Goal: Transaction & Acquisition: Purchase product/service

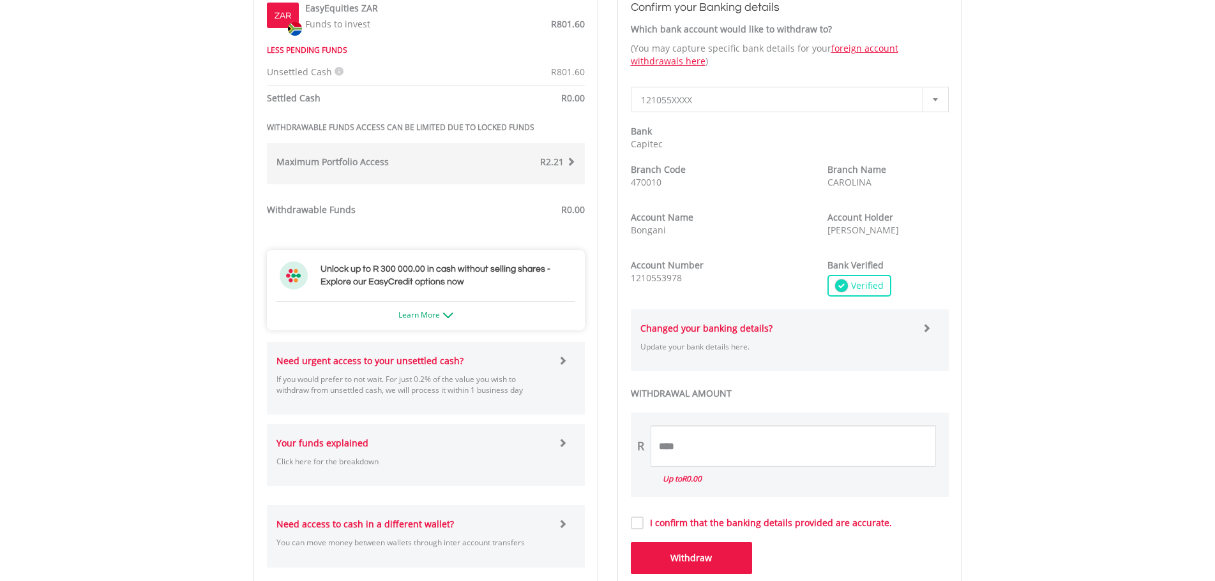
scroll to position [511, 0]
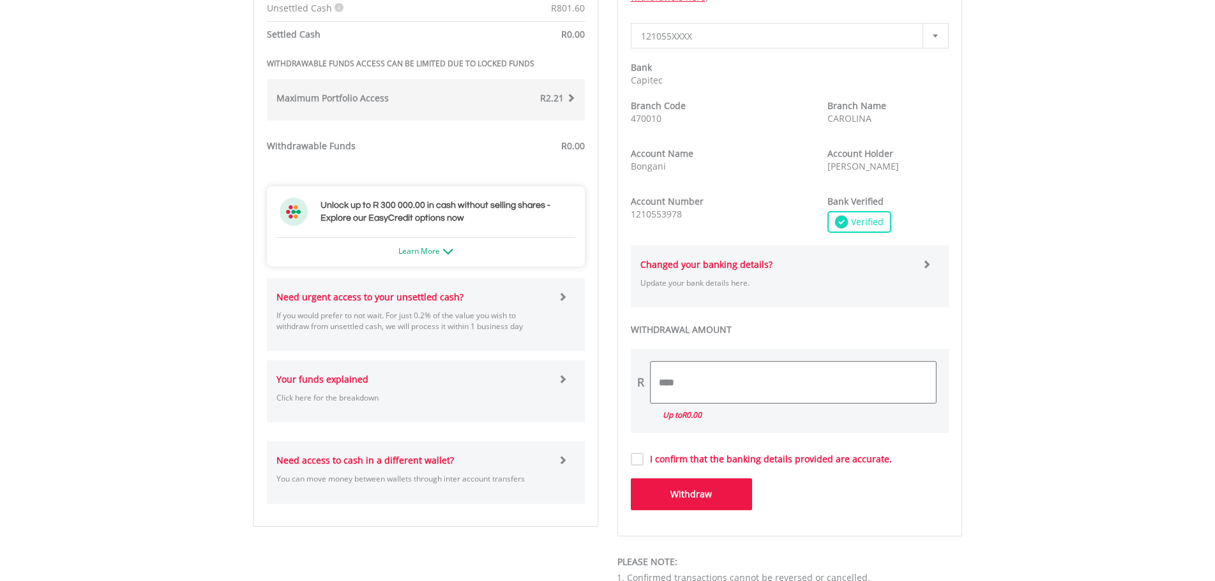
click at [703, 380] on input "****" at bounding box center [792, 382] width 285 height 41
type input "*"
type input "***"
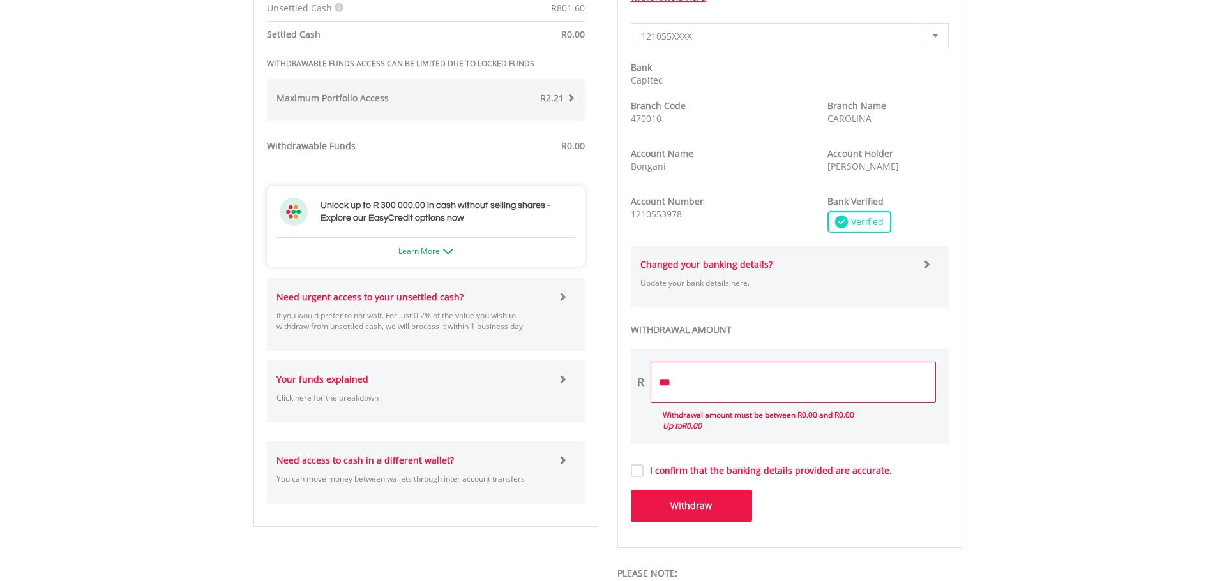
click at [691, 491] on button "Withdraw" at bounding box center [691, 506] width 121 height 32
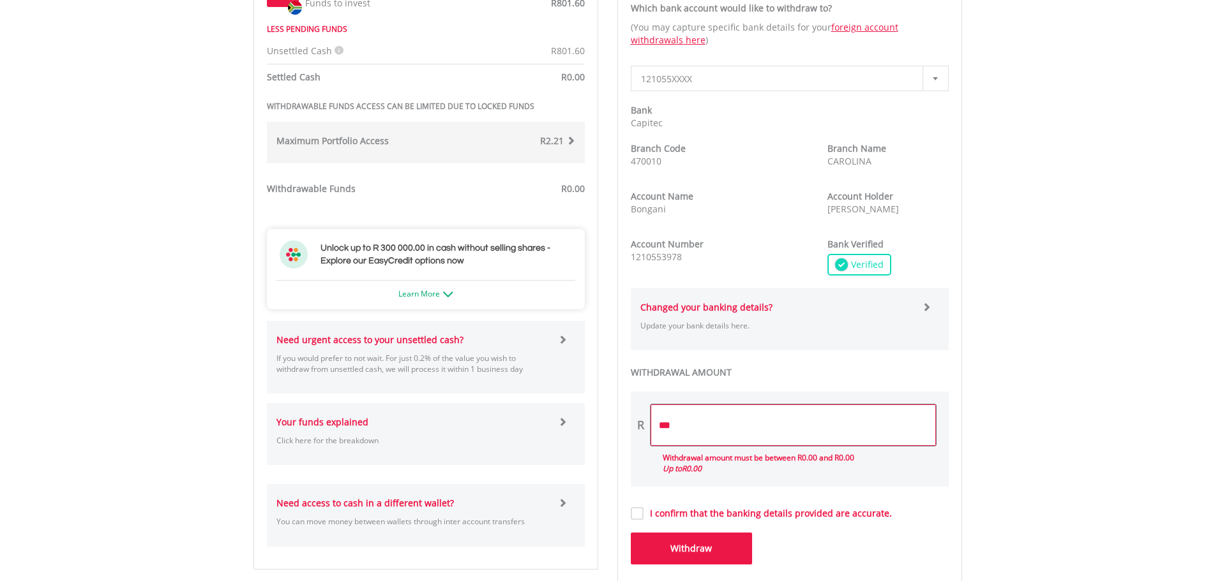
scroll to position [383, 0]
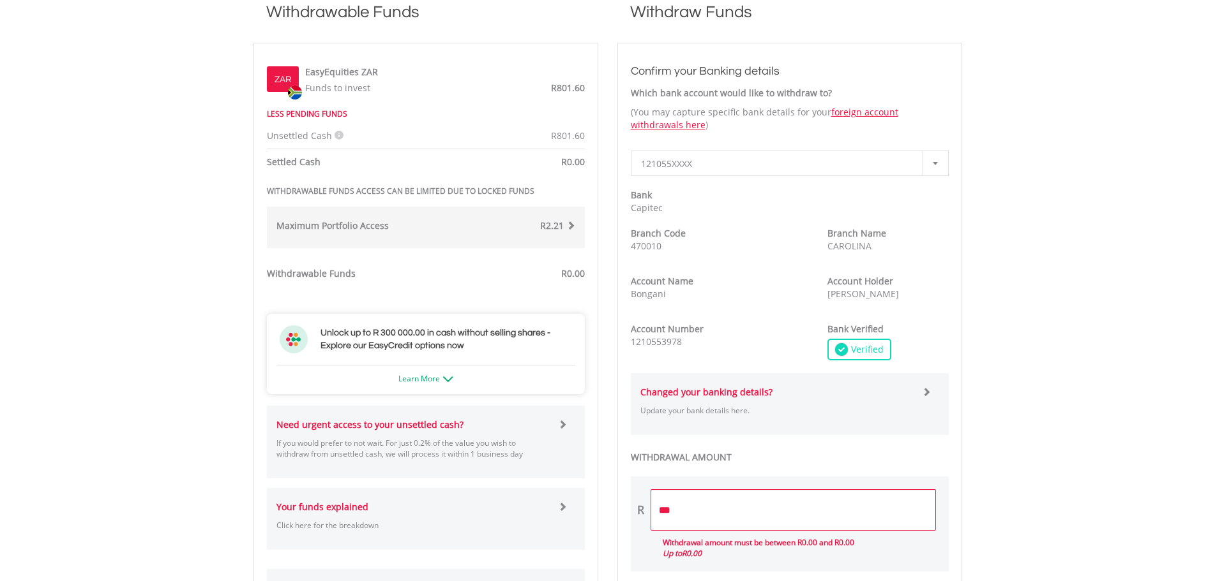
click at [561, 234] on div "R2.21" at bounding box center [505, 228] width 159 height 16
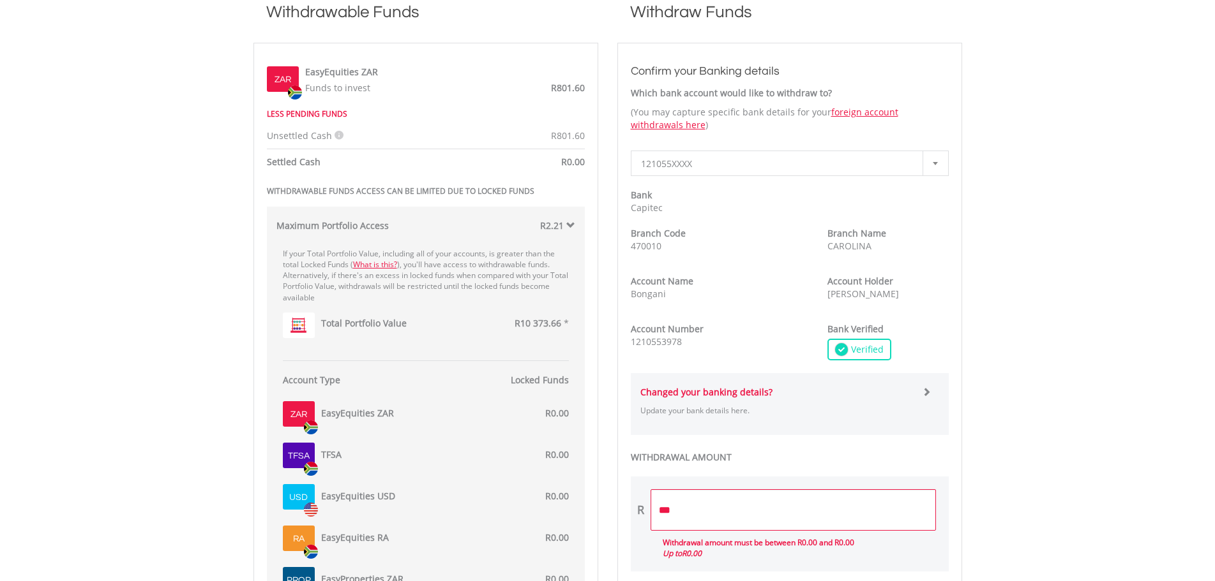
click at [335, 135] on icon at bounding box center [338, 135] width 9 height 9
click at [214, 121] on body "My Investments Invest Now New Listings Sell My Recurring Investments Pending Or…" at bounding box center [607, 499] width 1215 height 1765
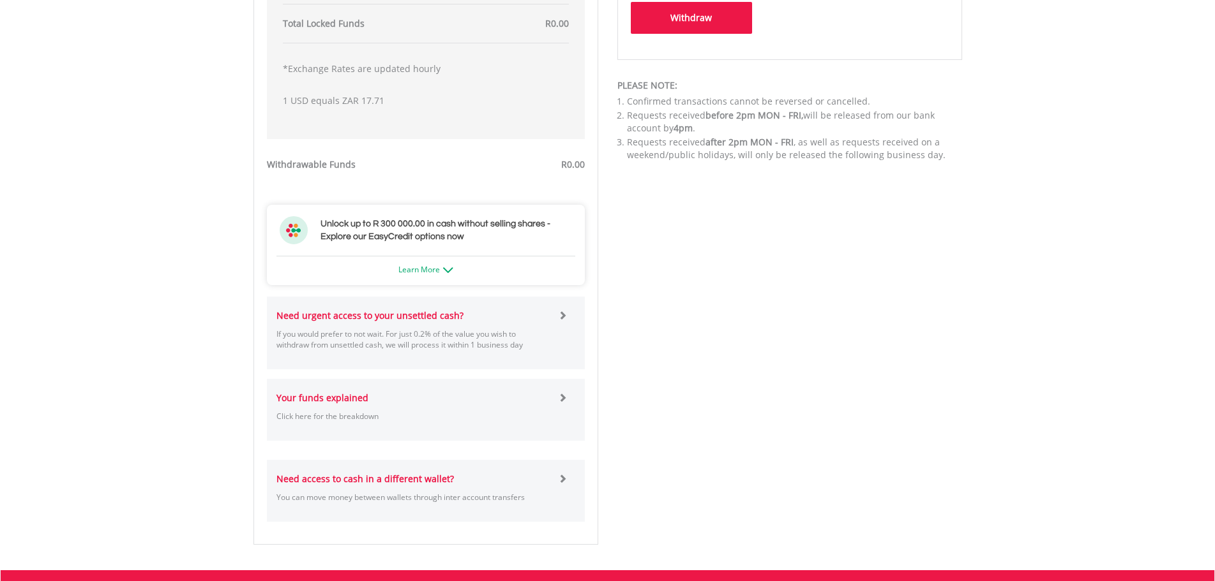
scroll to position [1021, 0]
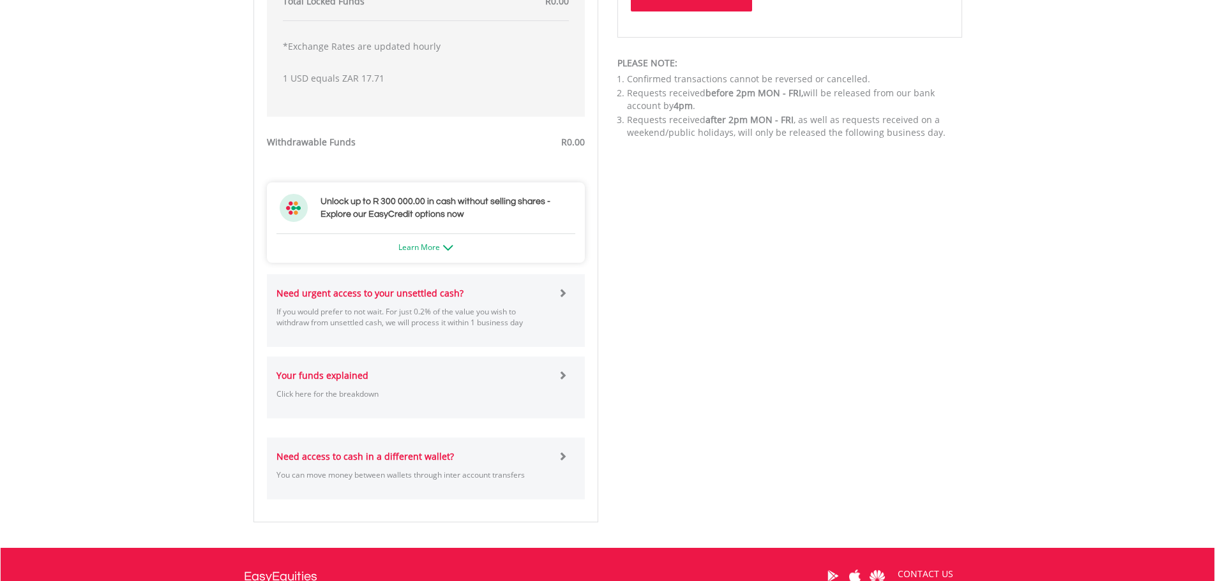
click at [560, 373] on span at bounding box center [562, 375] width 9 height 9
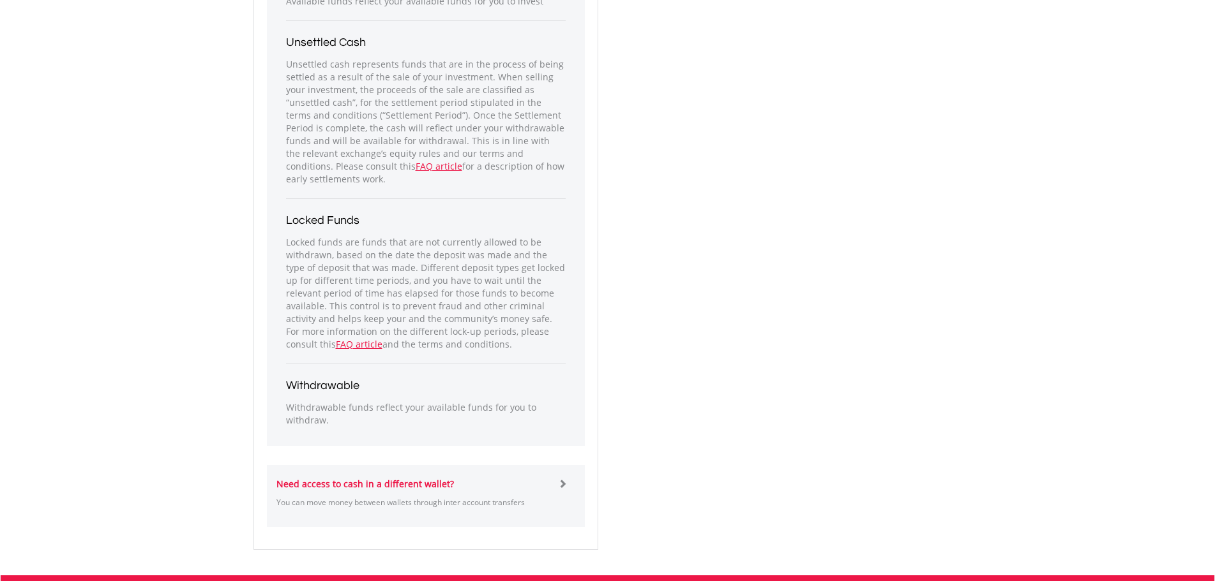
scroll to position [1468, 0]
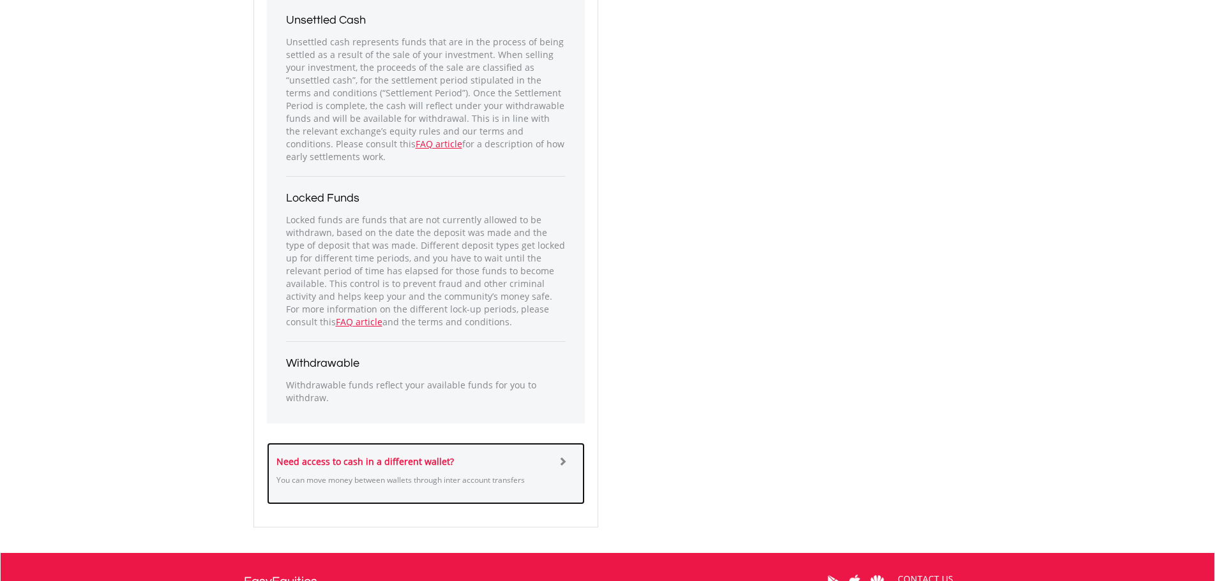
click at [562, 463] on span at bounding box center [562, 461] width 9 height 9
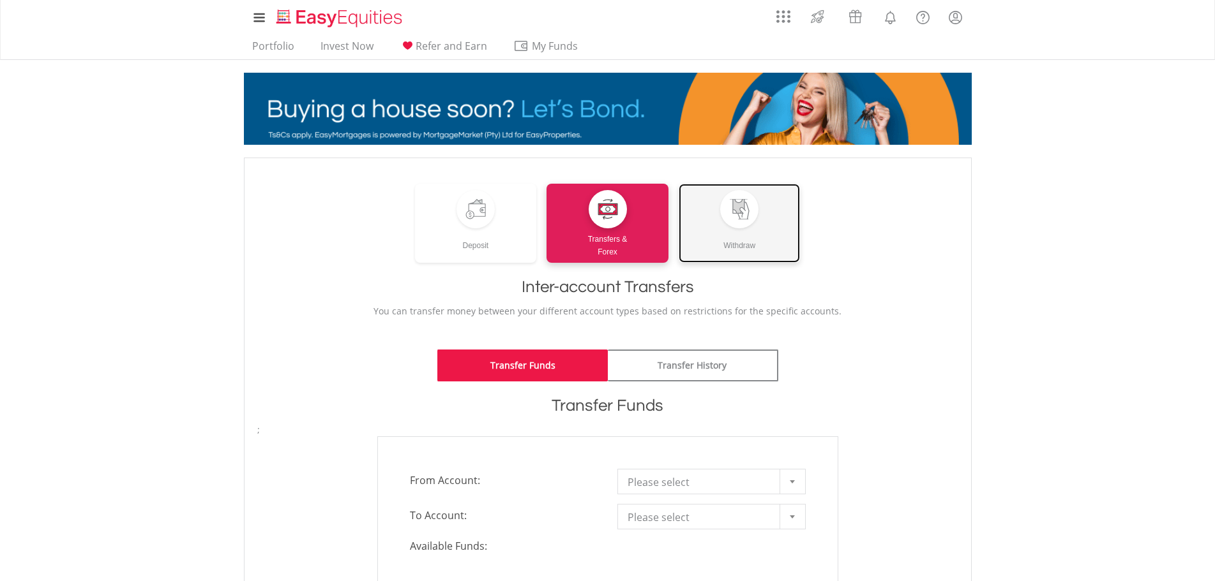
click at [721, 220] on link "Withdraw" at bounding box center [739, 223] width 122 height 79
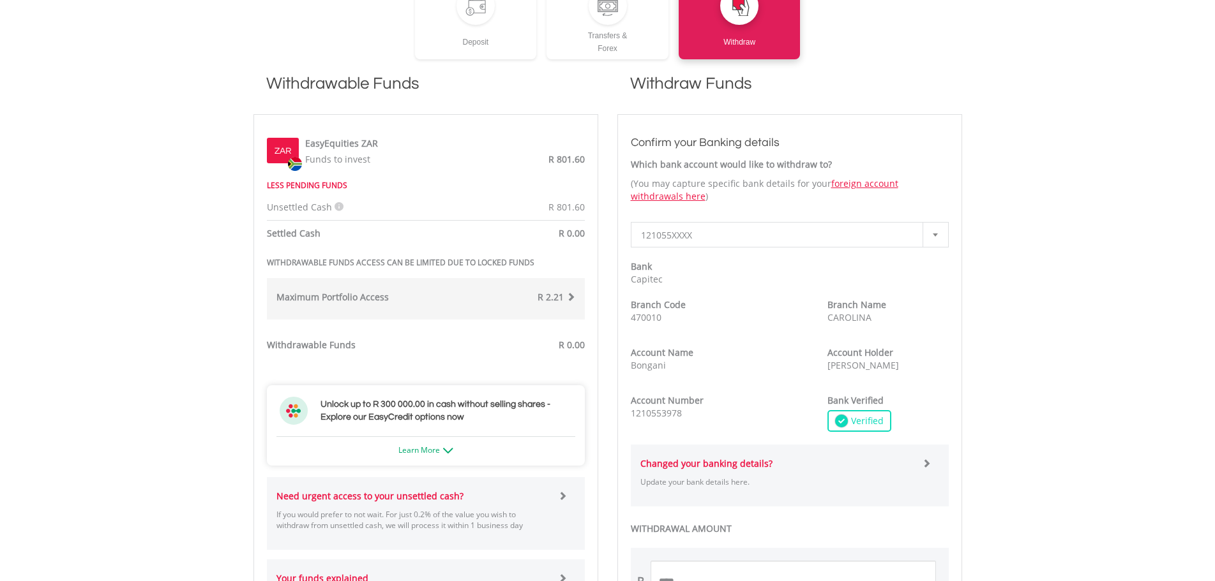
scroll to position [319, 0]
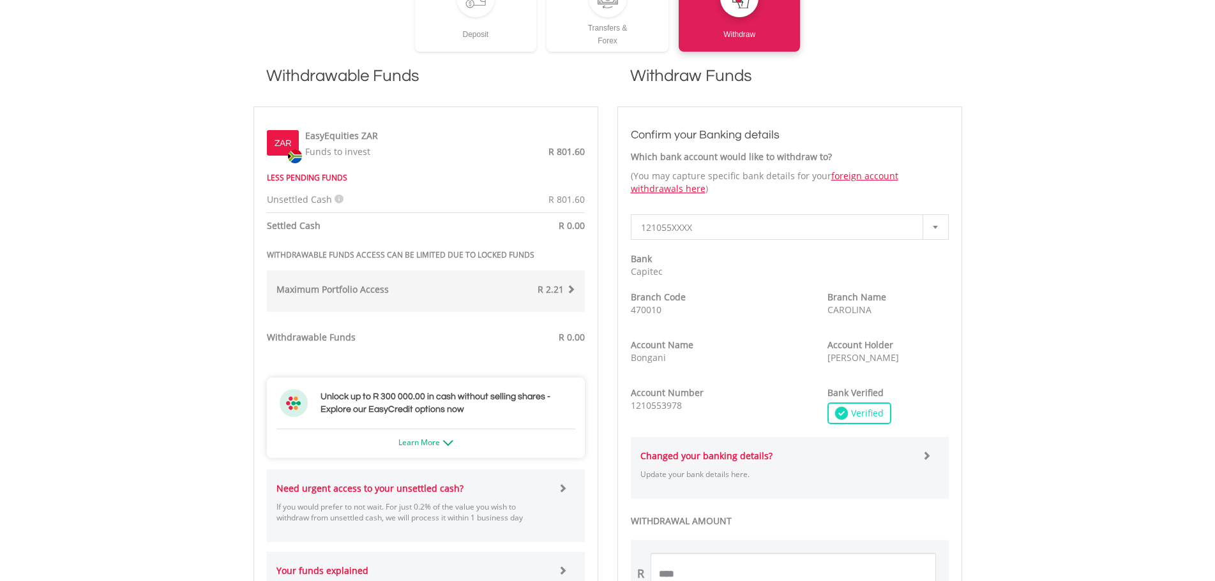
click at [537, 284] on div "R 2.21" at bounding box center [505, 291] width 159 height 16
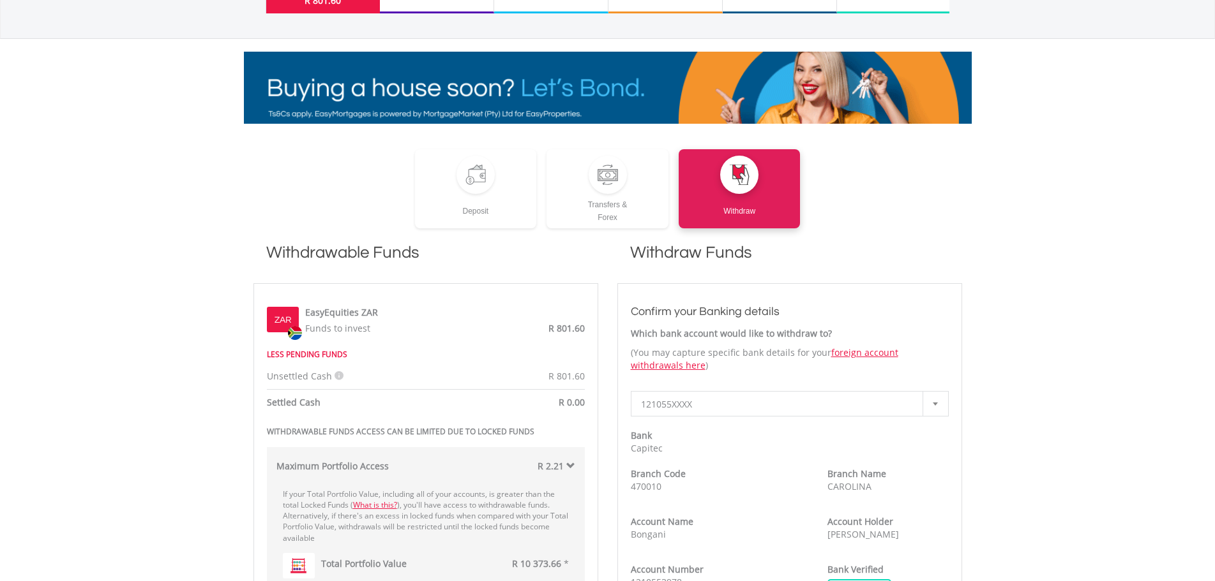
scroll to position [128, 0]
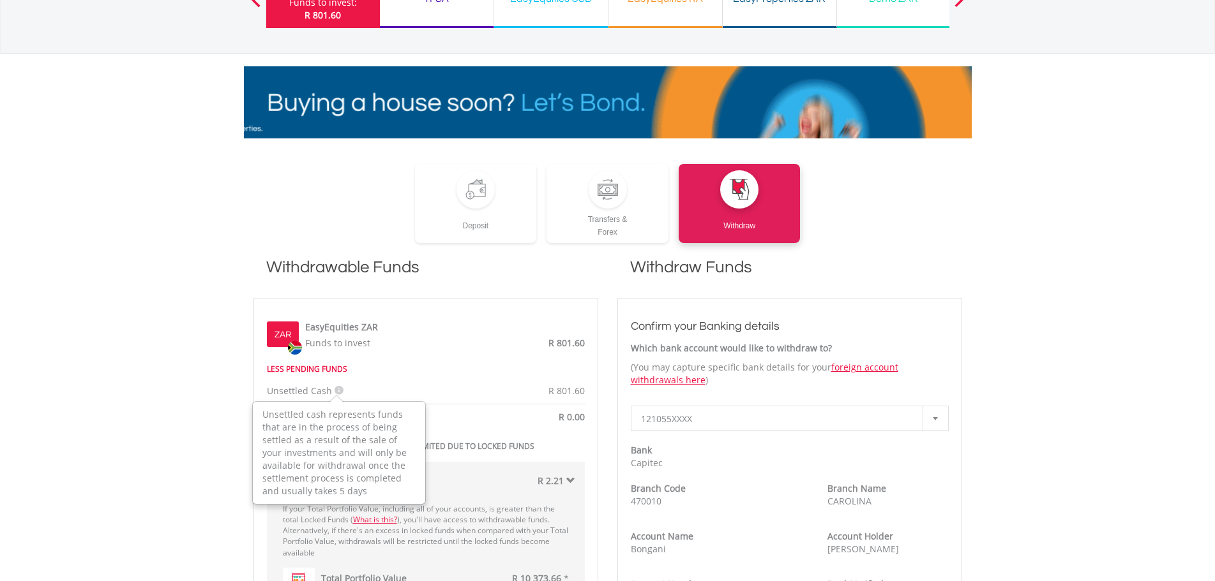
click at [334, 392] on icon at bounding box center [338, 390] width 9 height 9
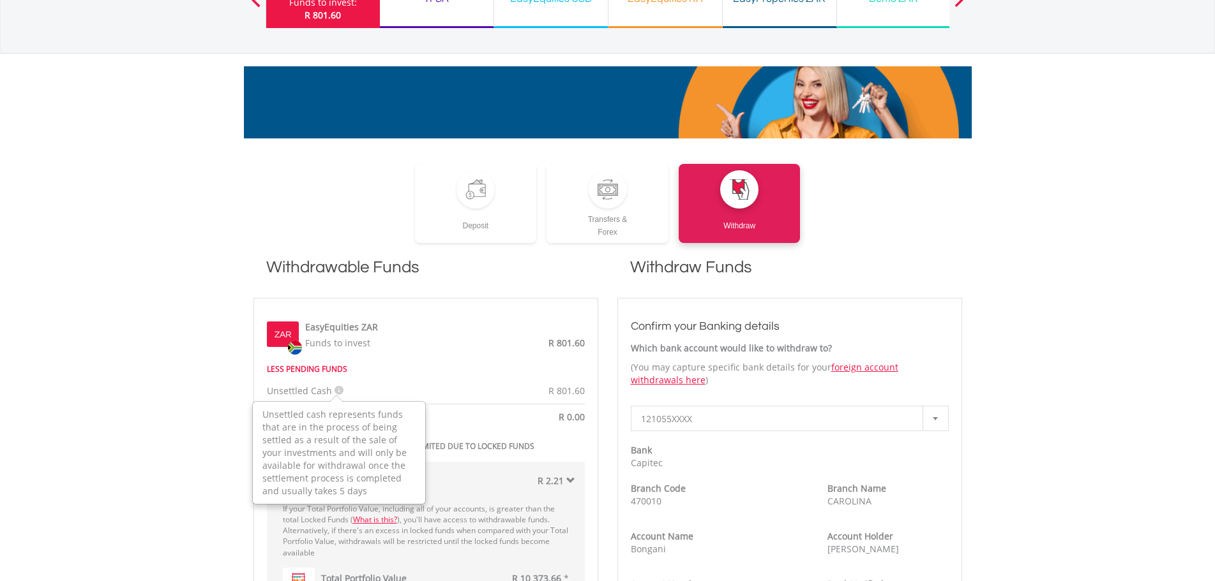
click at [352, 391] on div "Unsettled Cash Unsettled cash represents funds that are in the process of being…" at bounding box center [341, 391] width 168 height 13
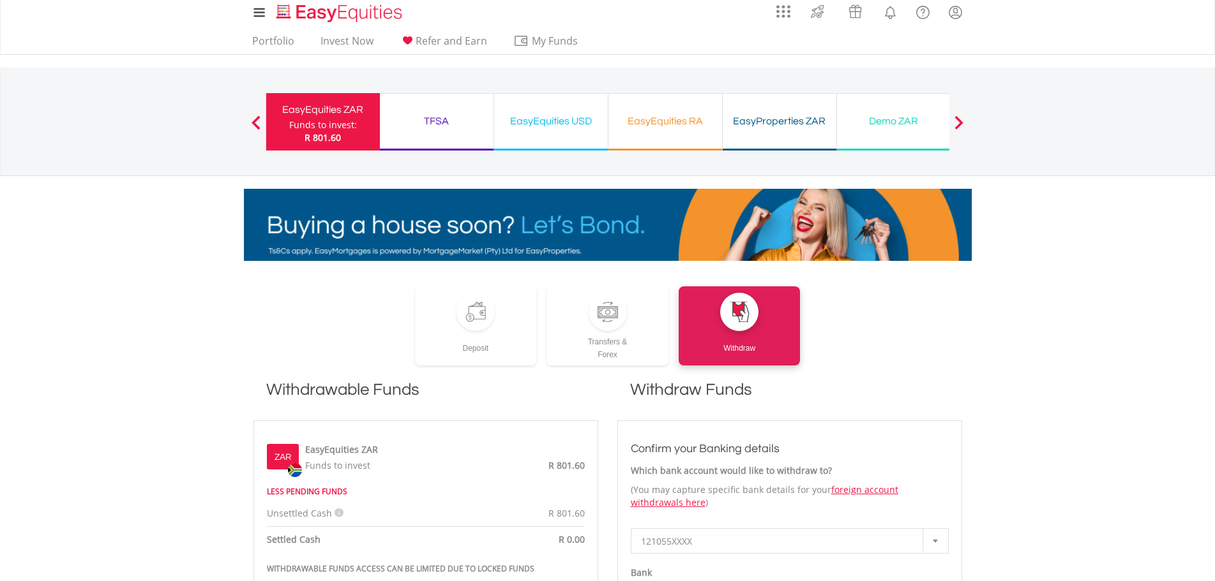
scroll to position [0, 0]
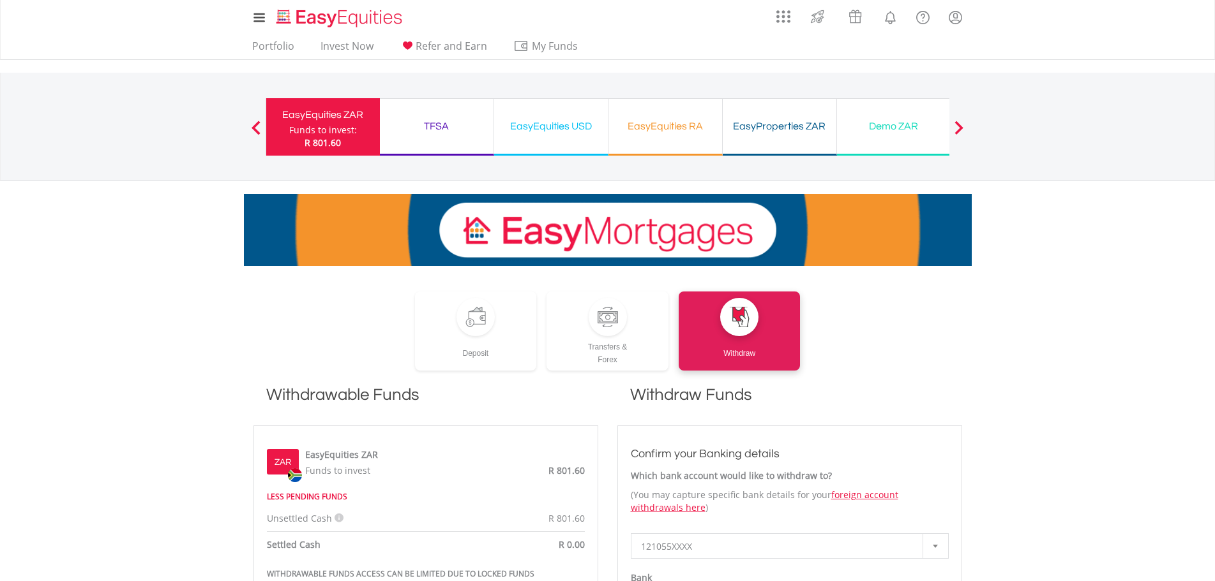
click at [417, 111] on div "TFSA Funds to invest: R 801.60" at bounding box center [437, 126] width 114 height 57
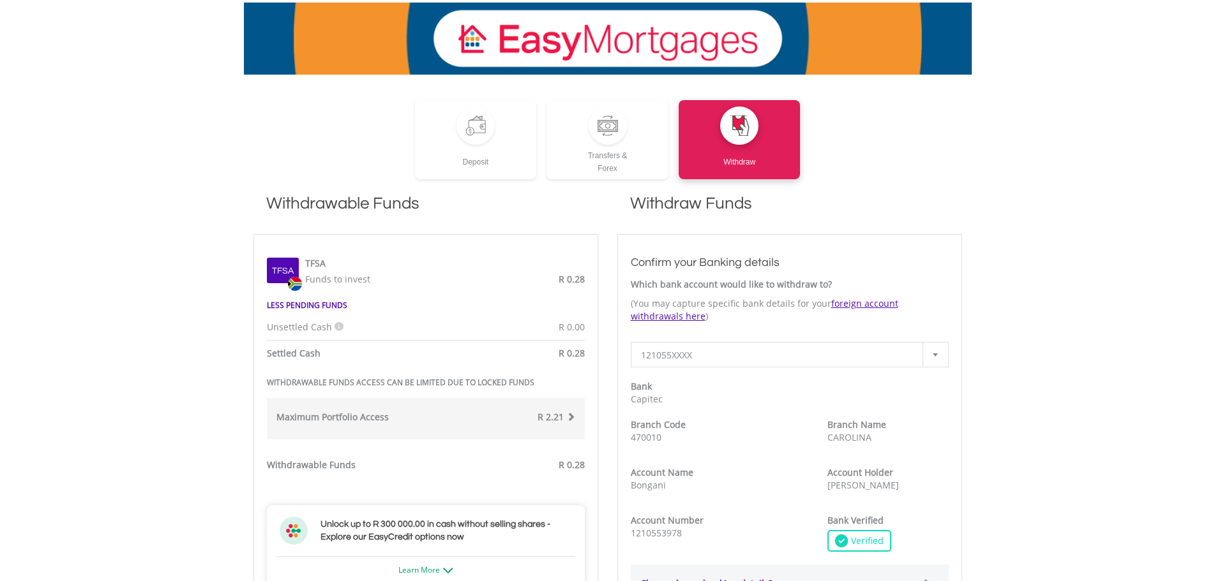
scroll to position [64, 0]
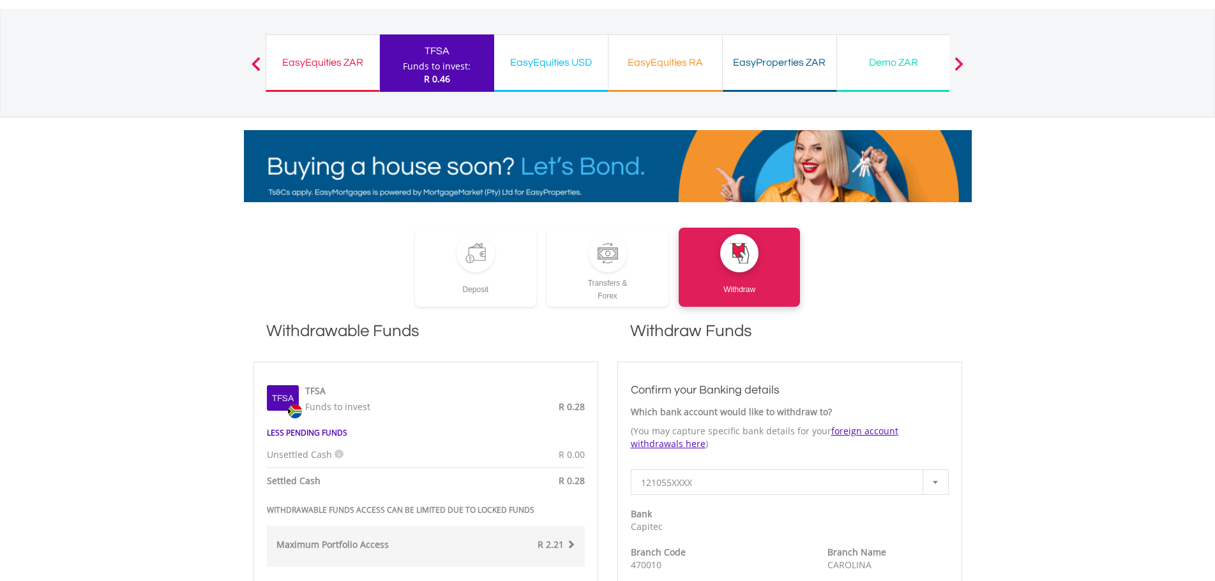
click at [345, 70] on div "EasyEquities ZAR" at bounding box center [323, 63] width 98 height 18
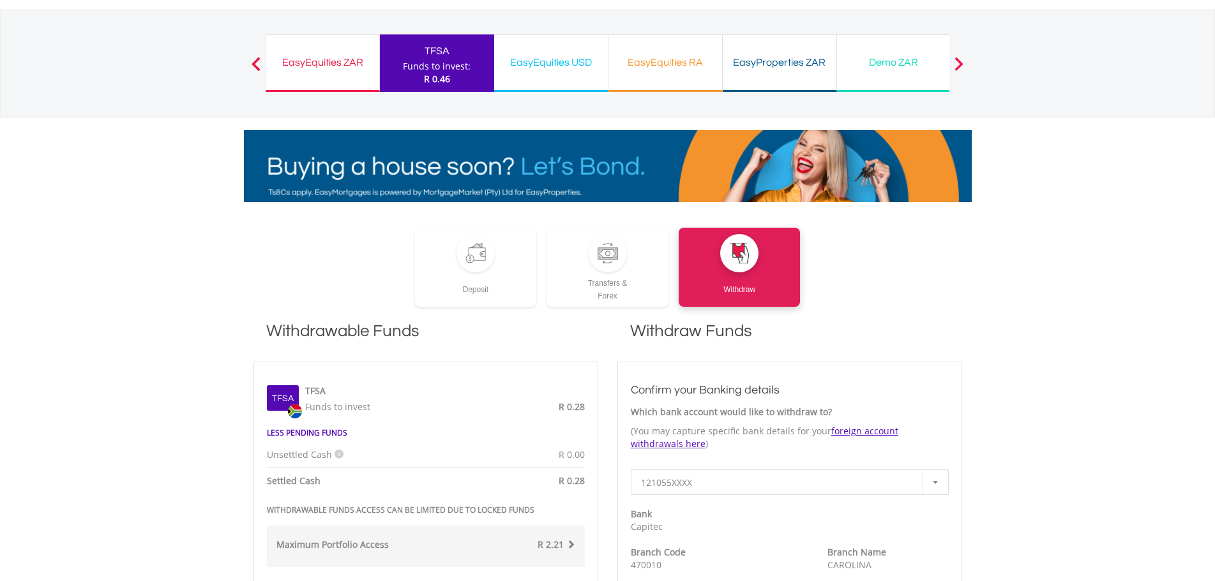
click at [258, 66] on button "Previous" at bounding box center [256, 69] width 26 height 13
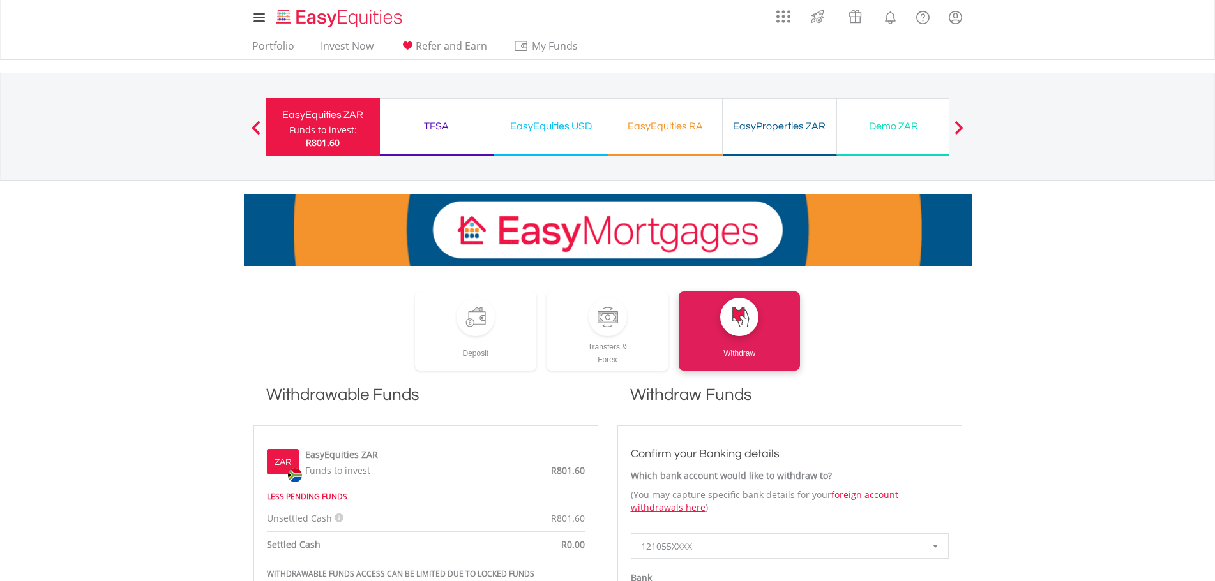
click at [347, 136] on div "Funds to invest:" at bounding box center [323, 130] width 68 height 13
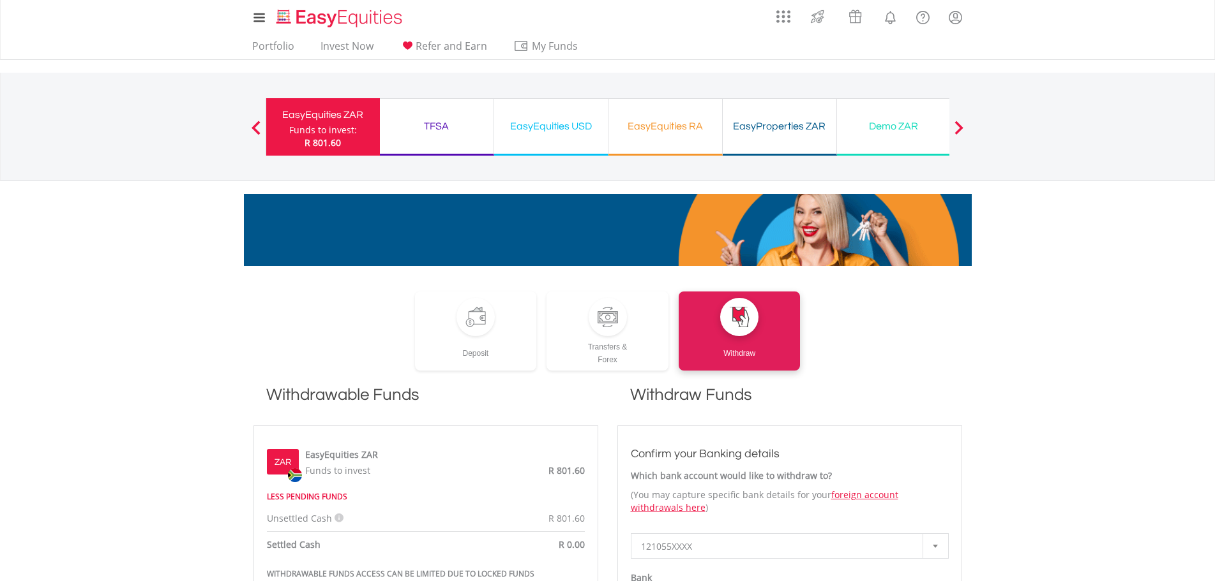
click at [347, 129] on div "Funds to invest:" at bounding box center [323, 130] width 68 height 13
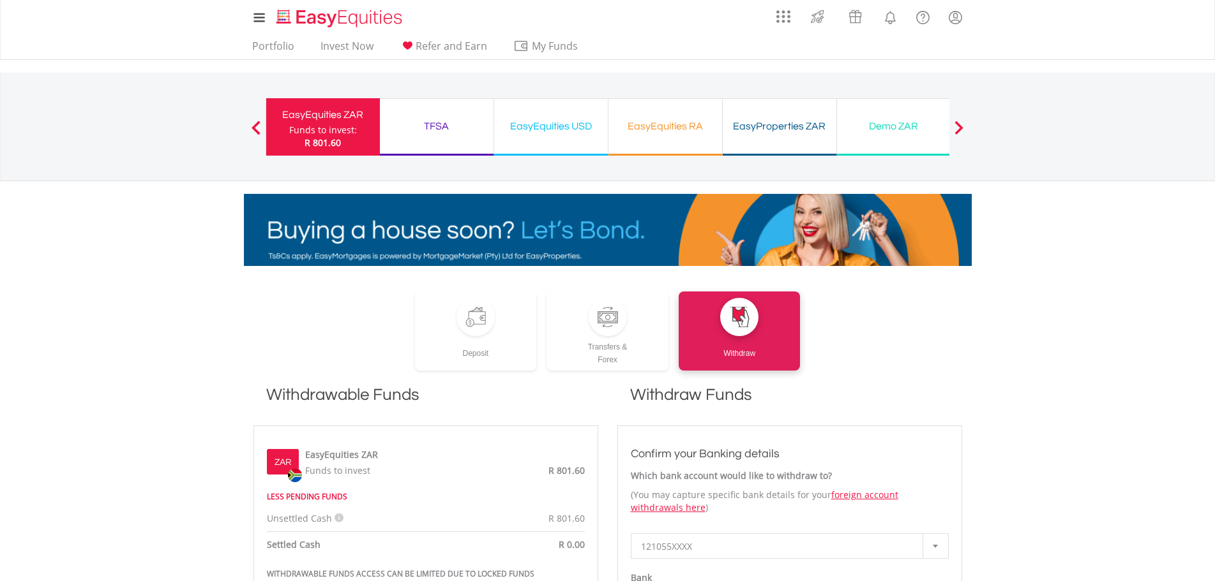
click at [548, 135] on div "EasyEquities USD" at bounding box center [551, 126] width 98 height 18
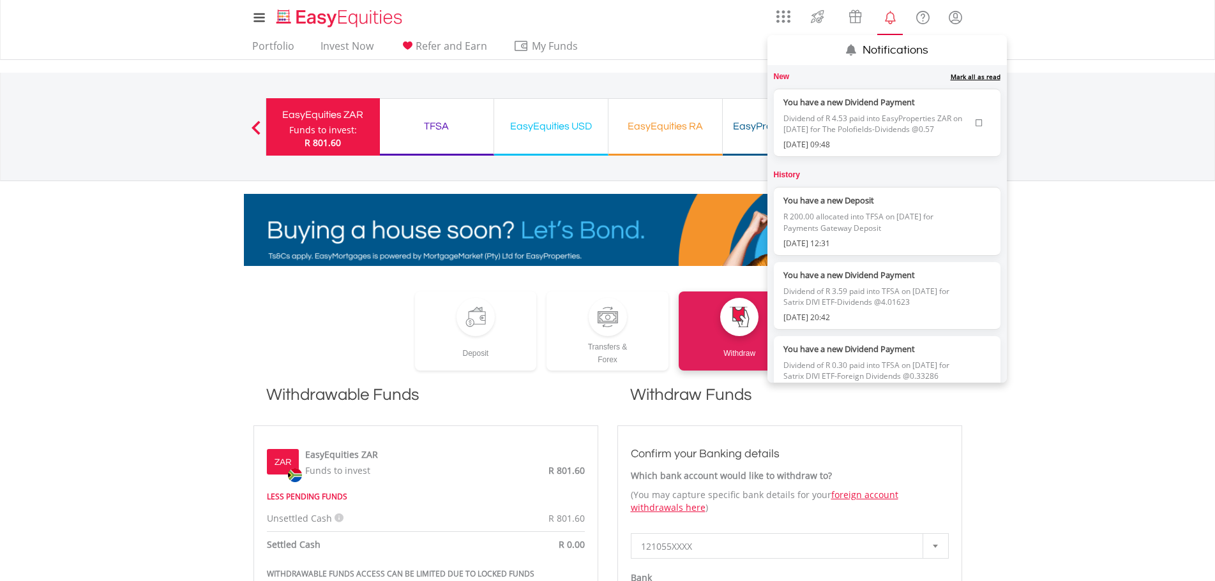
click at [842, 102] on label "You have a new Dividend Payment" at bounding box center [876, 102] width 186 height 13
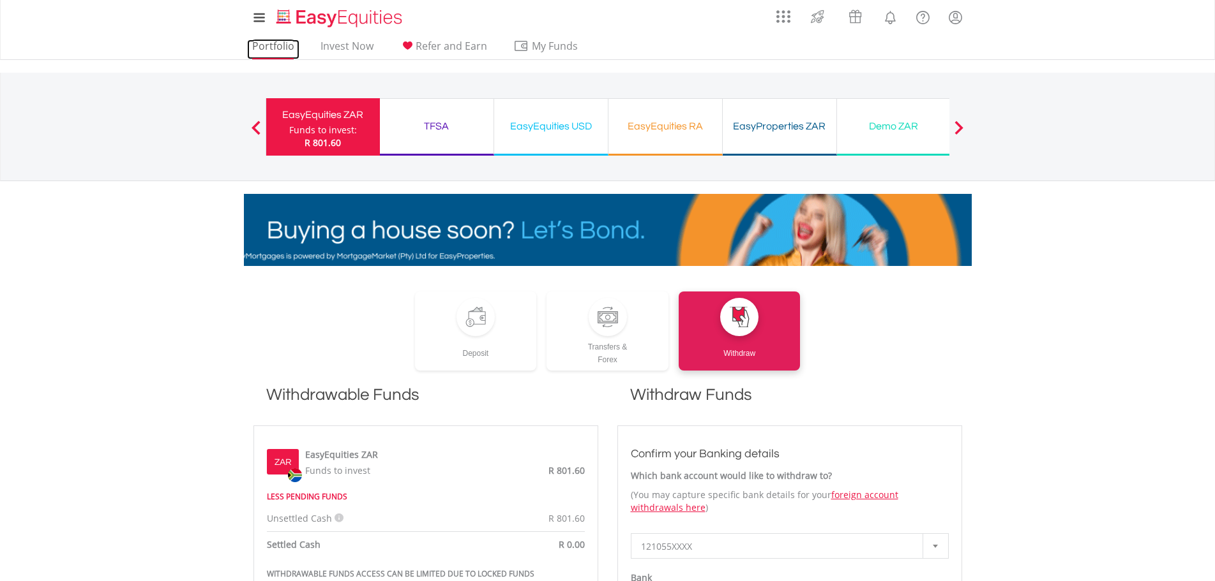
click at [272, 47] on link "Portfolio" at bounding box center [273, 50] width 52 height 20
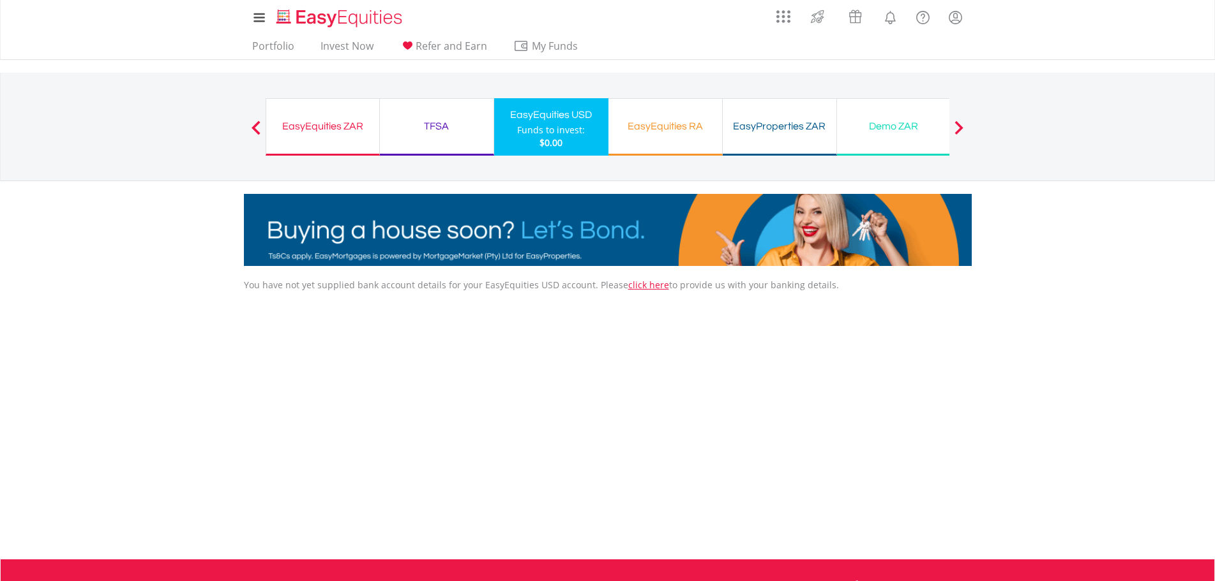
click at [253, 129] on button "Previous" at bounding box center [256, 133] width 26 height 13
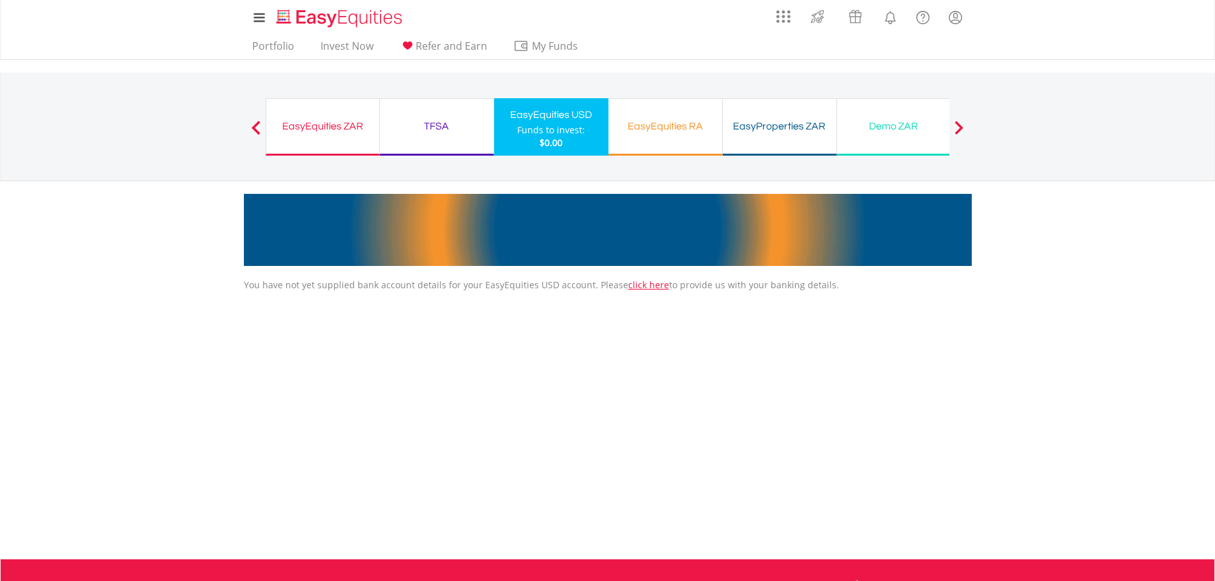
click at [312, 137] on div "EasyEquities ZAR Funds to invest: $0.00" at bounding box center [323, 126] width 114 height 57
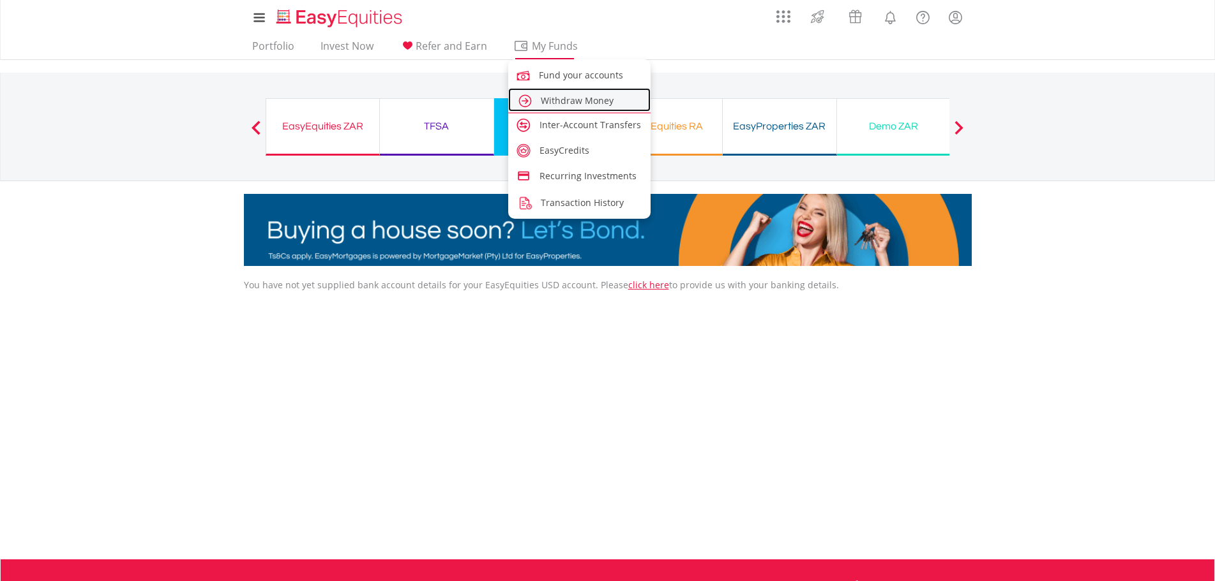
click at [560, 99] on span "Withdraw Money" at bounding box center [577, 100] width 73 height 12
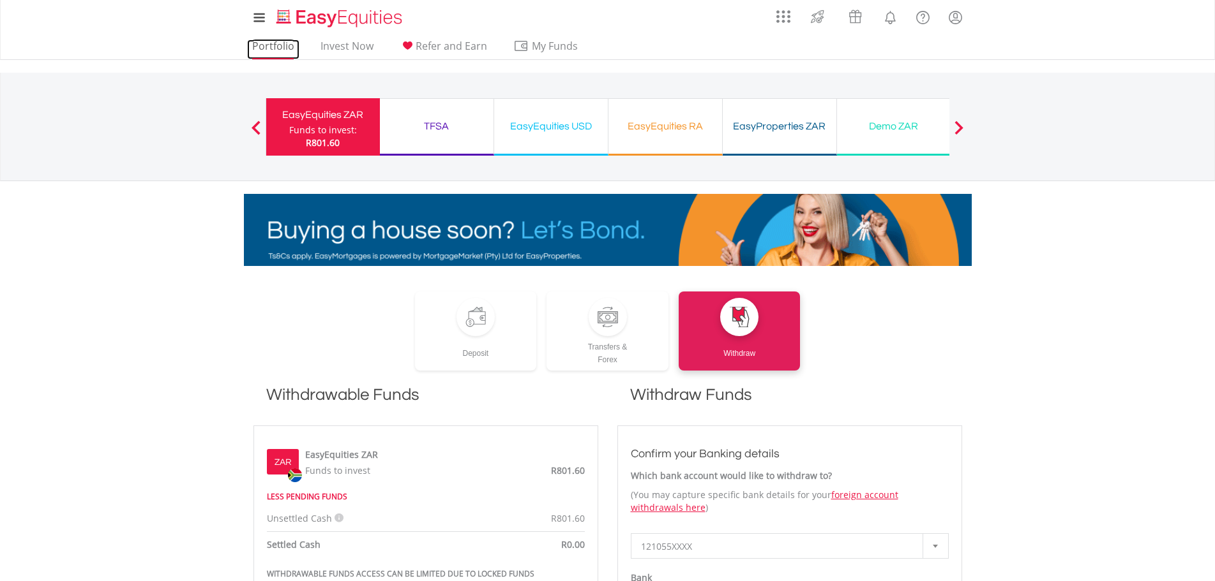
click at [274, 48] on link "Portfolio" at bounding box center [273, 50] width 52 height 20
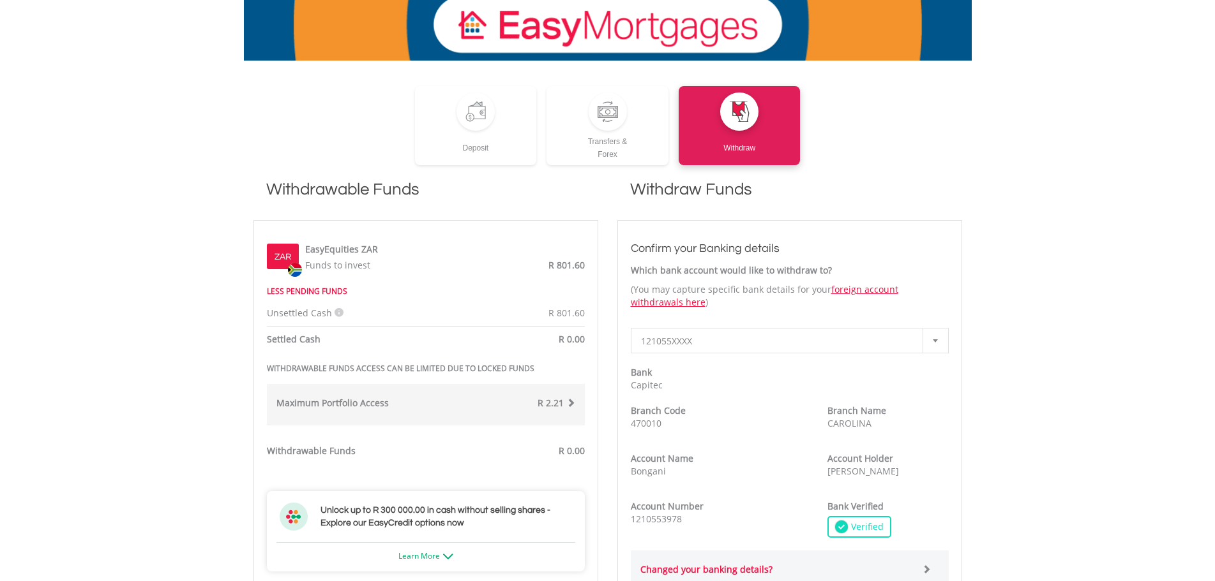
scroll to position [255, 0]
